Goal: Check status: Check status

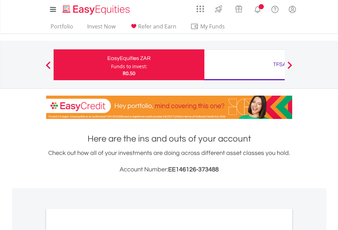
click at [111, 65] on div "Funds to invest:" at bounding box center [129, 66] width 36 height 7
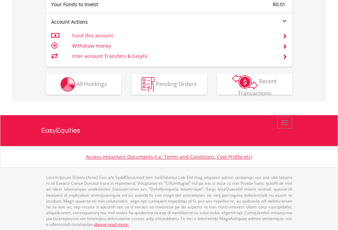
scroll to position [683, 0]
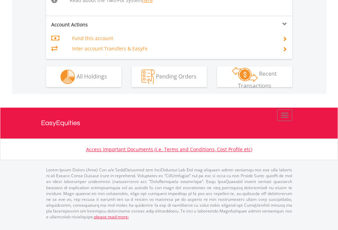
scroll to position [709, 0]
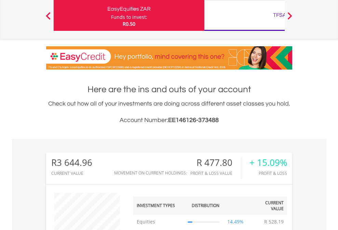
scroll to position [66, 107]
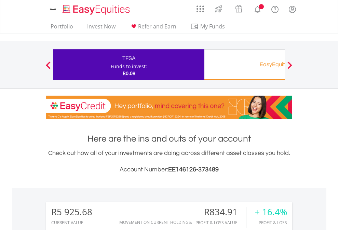
scroll to position [66, 107]
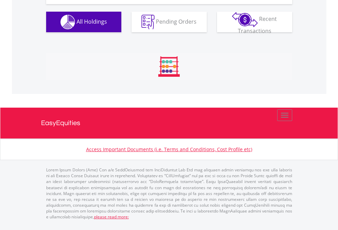
scroll to position [802, 0]
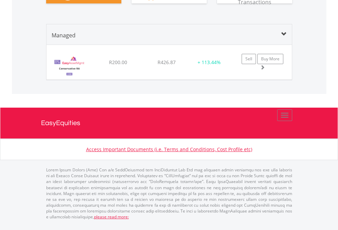
scroll to position [66, 107]
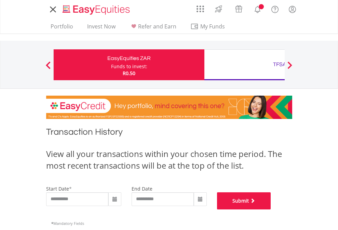
click at [271, 209] on button "Submit" at bounding box center [244, 200] width 54 height 17
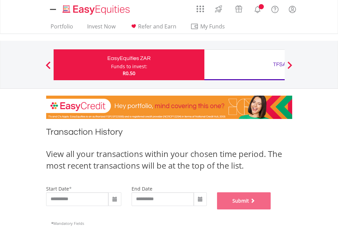
scroll to position [277, 0]
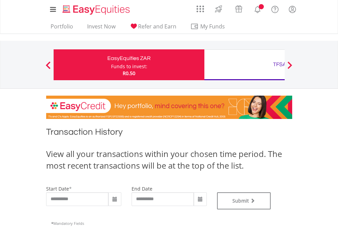
click at [245, 65] on div "TFSA" at bounding box center [280, 65] width 143 height 10
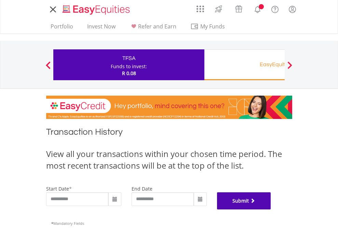
click at [271, 209] on button "Submit" at bounding box center [244, 200] width 54 height 17
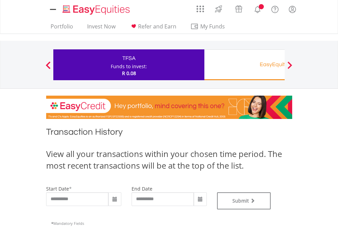
click at [245, 65] on div "EasyEquities RA" at bounding box center [280, 65] width 143 height 10
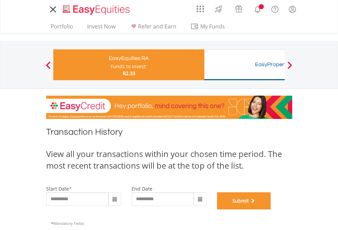
click at [271, 209] on button "Submit" at bounding box center [244, 200] width 54 height 17
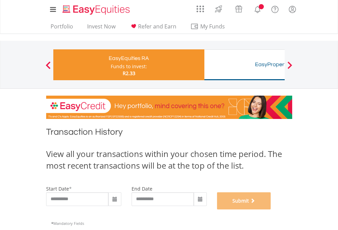
scroll to position [277, 0]
